Goal: Information Seeking & Learning: Find specific fact

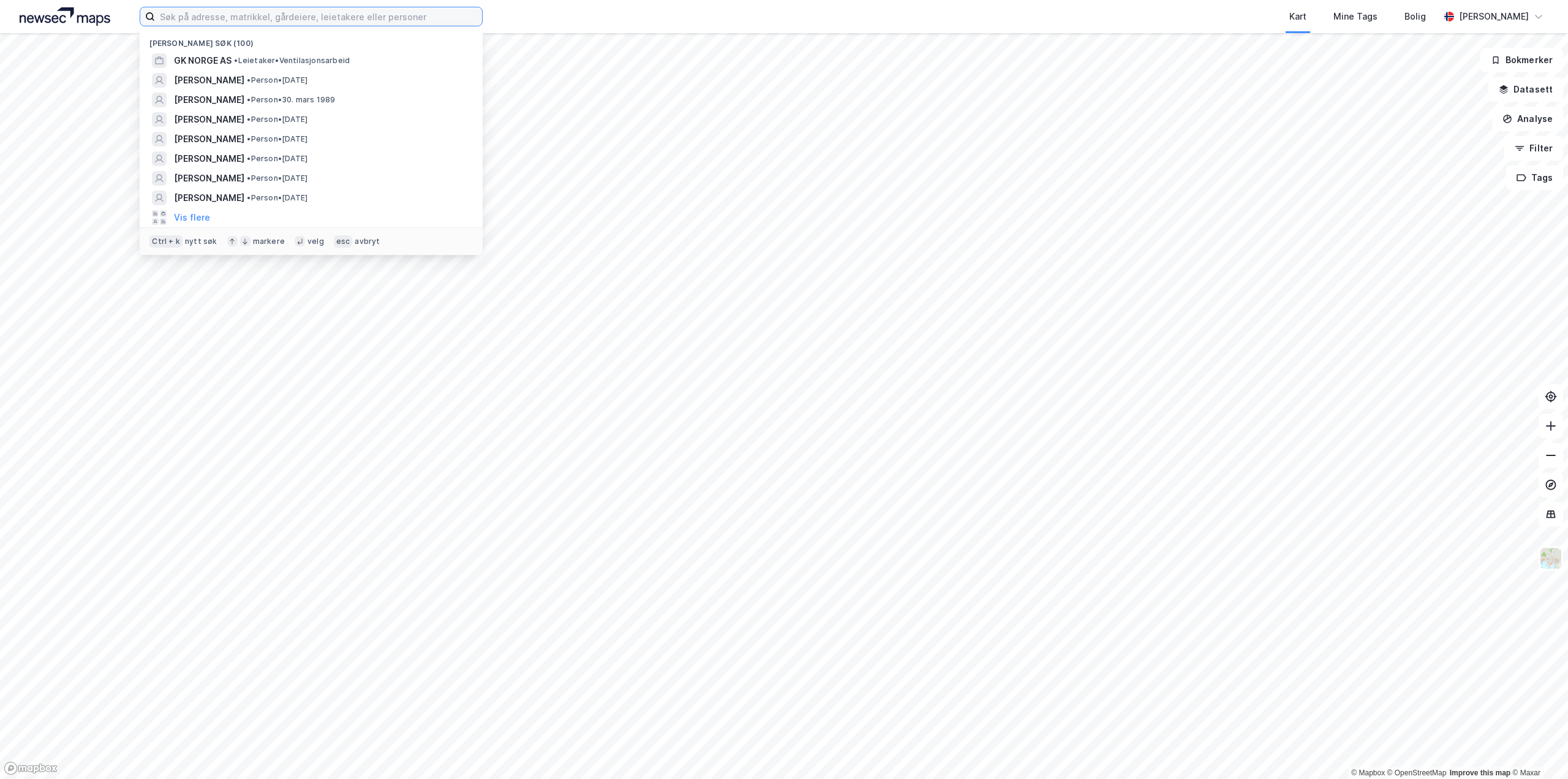
click at [335, 22] on input at bounding box center [319, 17] width 327 height 19
type input "[PERSON_NAME]"
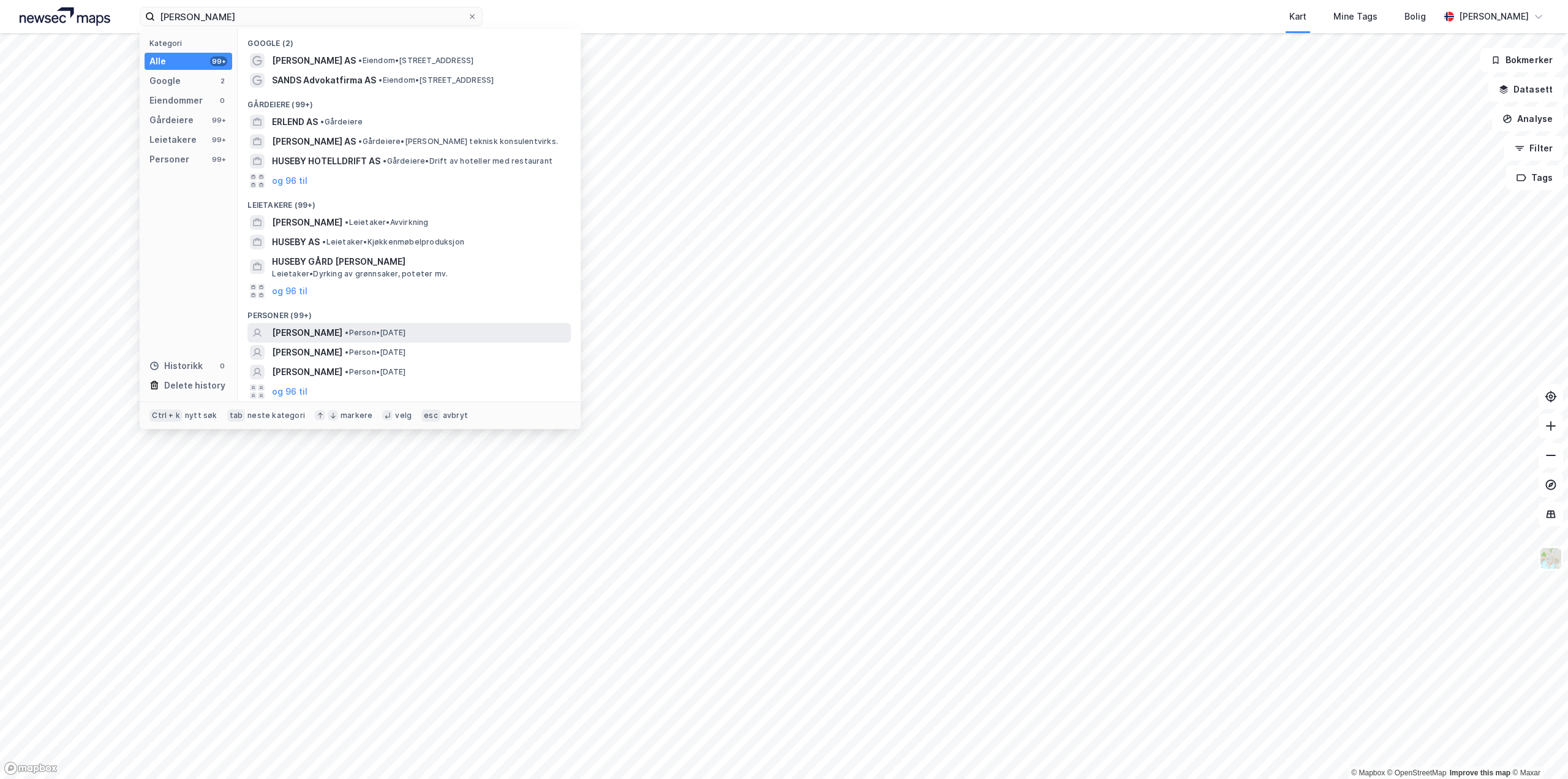
click at [401, 335] on span "• Person • [DATE]" at bounding box center [375, 332] width 61 height 10
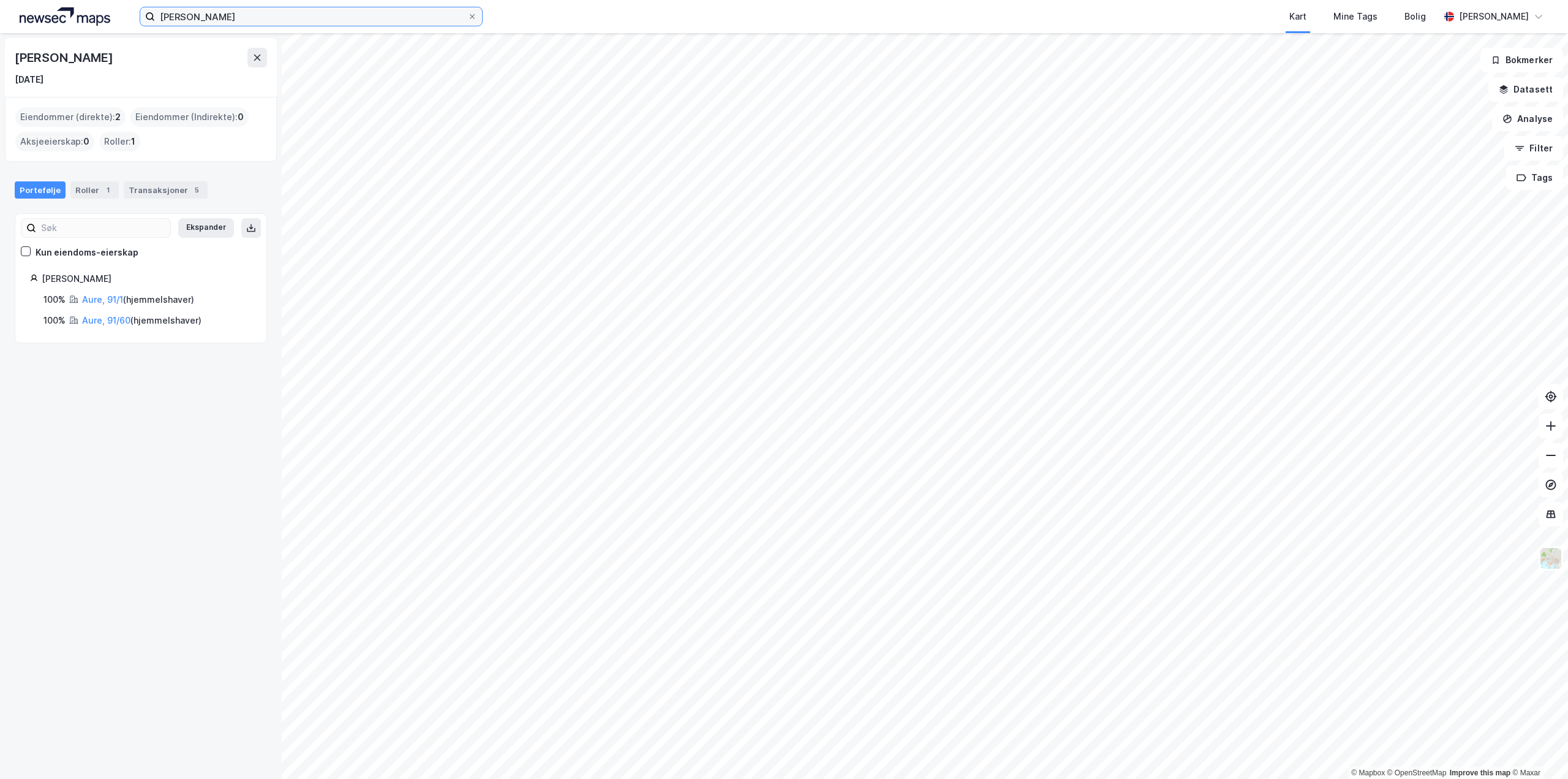
click at [238, 17] on input "[PERSON_NAME]" at bounding box center [311, 17] width 312 height 19
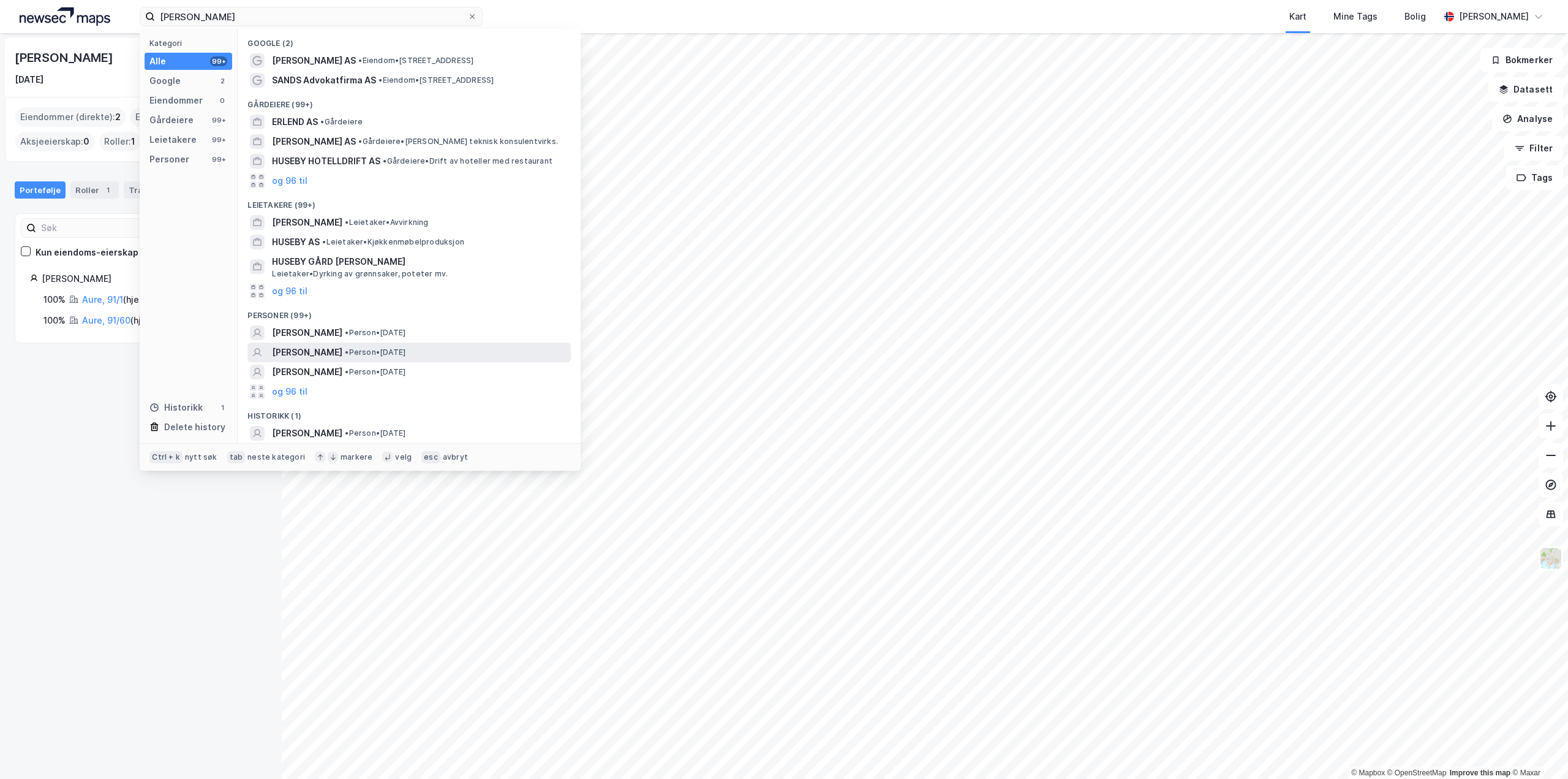
click at [369, 360] on div "[PERSON_NAME] • Person • [DATE]" at bounding box center [409, 352] width 323 height 20
